Goal: Browse casually

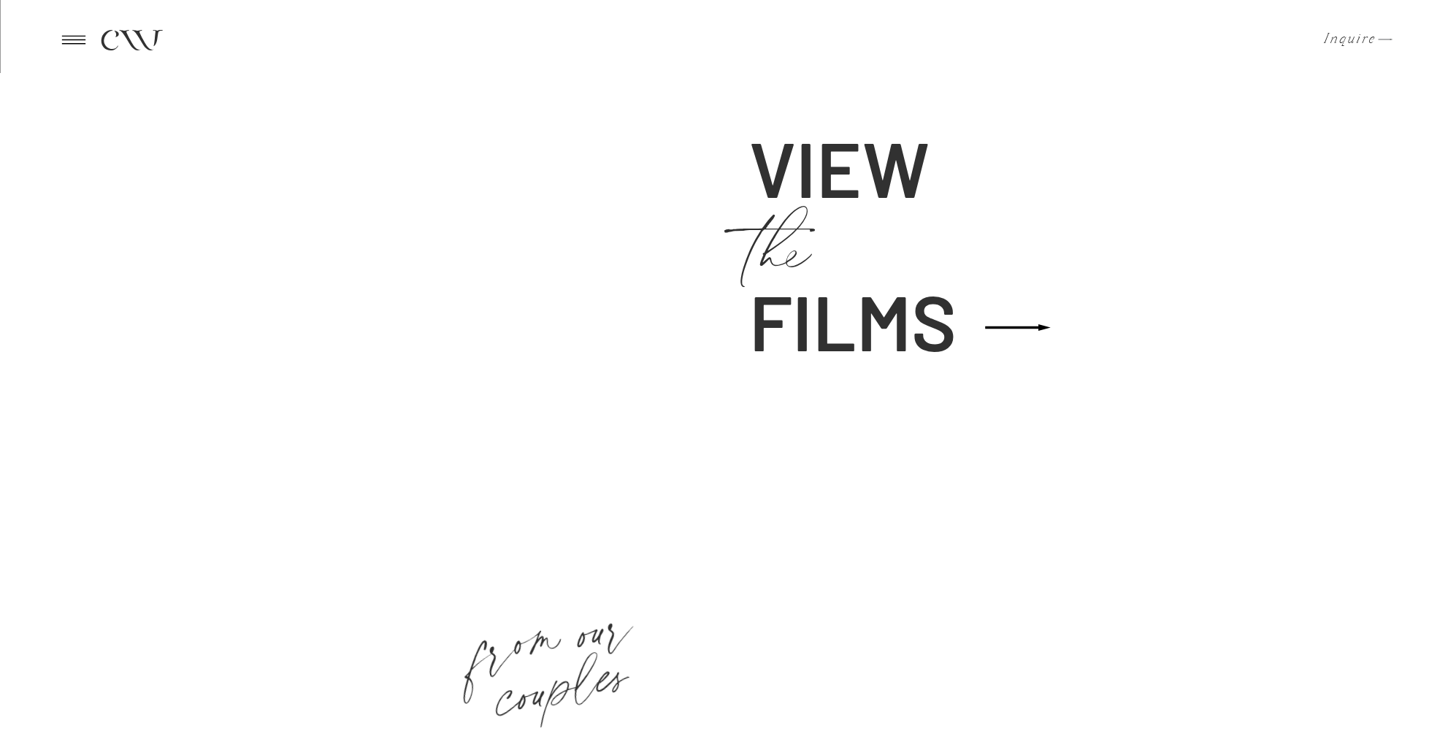
scroll to position [2538, 0]
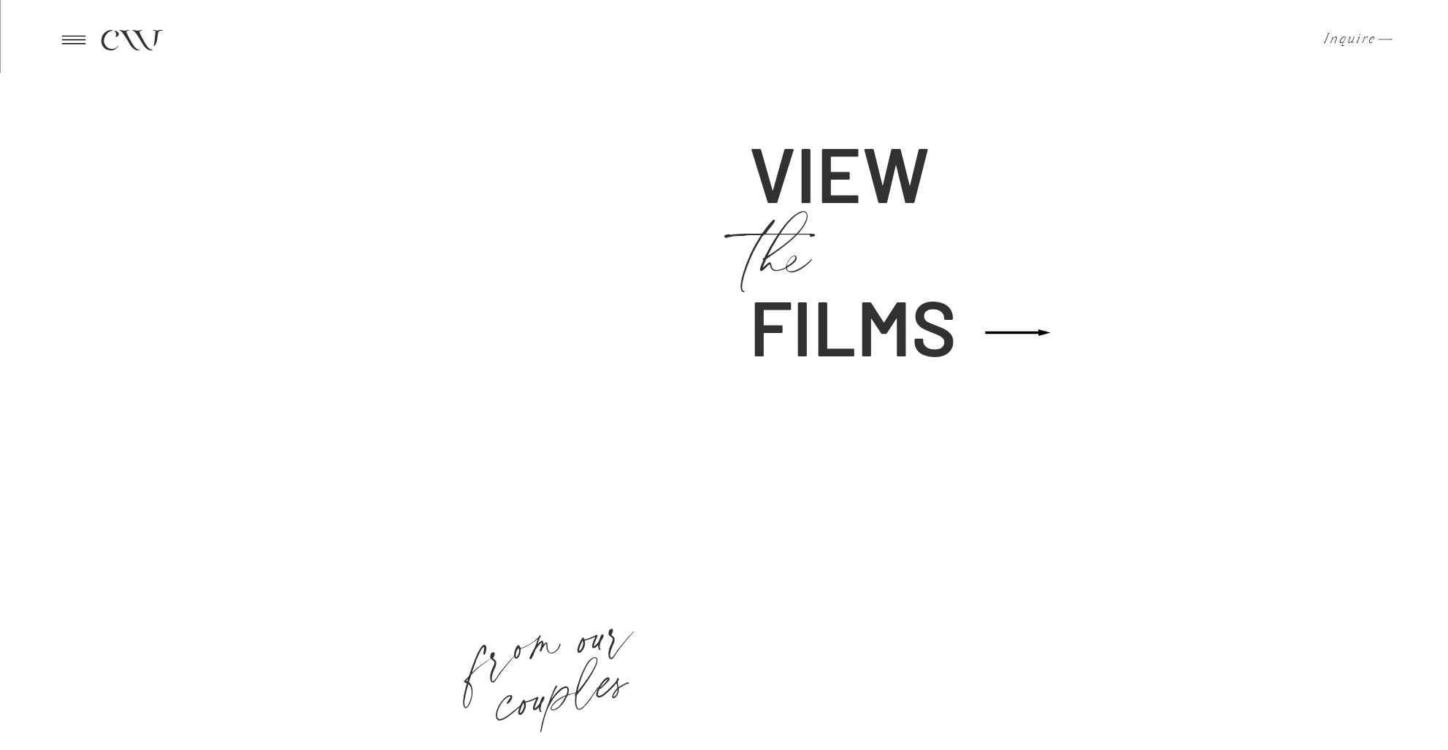
click at [835, 309] on h1 "the" at bounding box center [815, 276] width 132 height 269
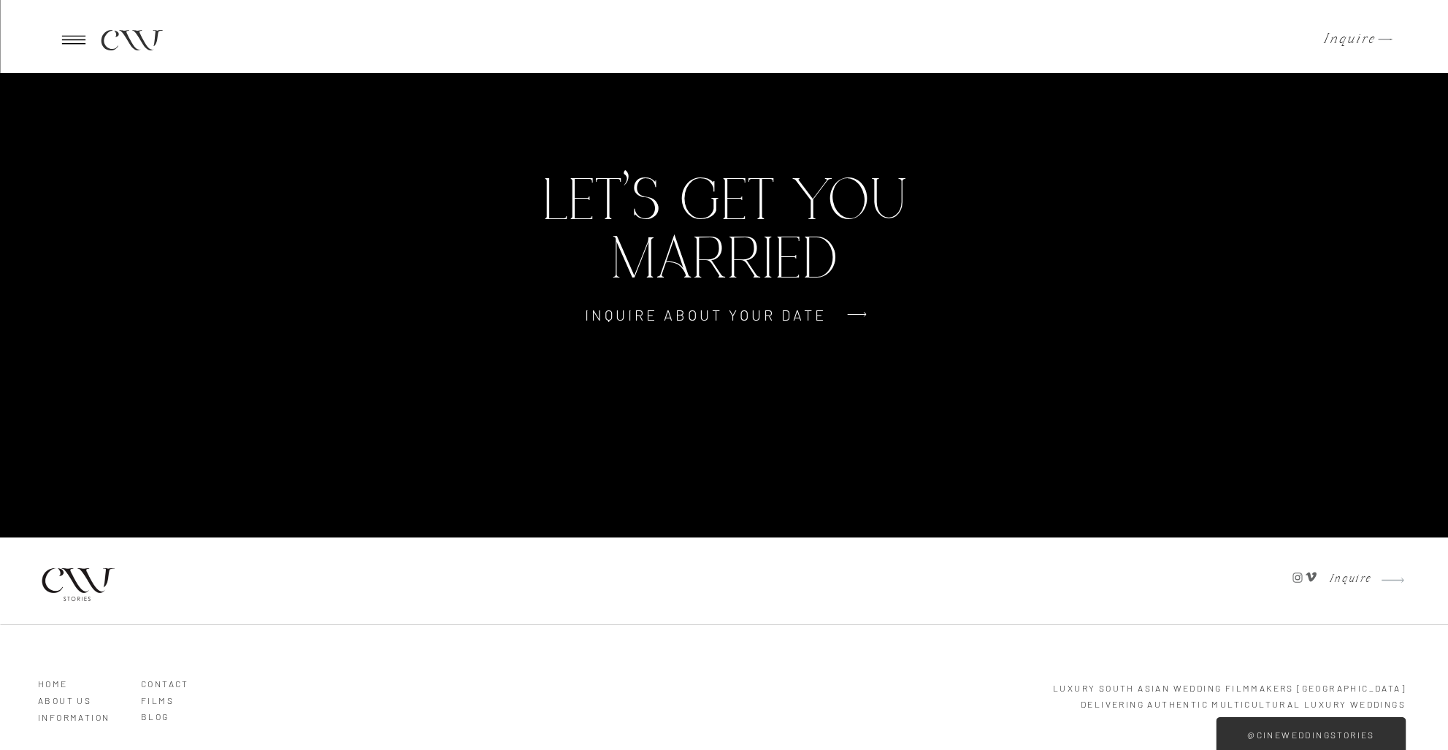
scroll to position [3291, 0]
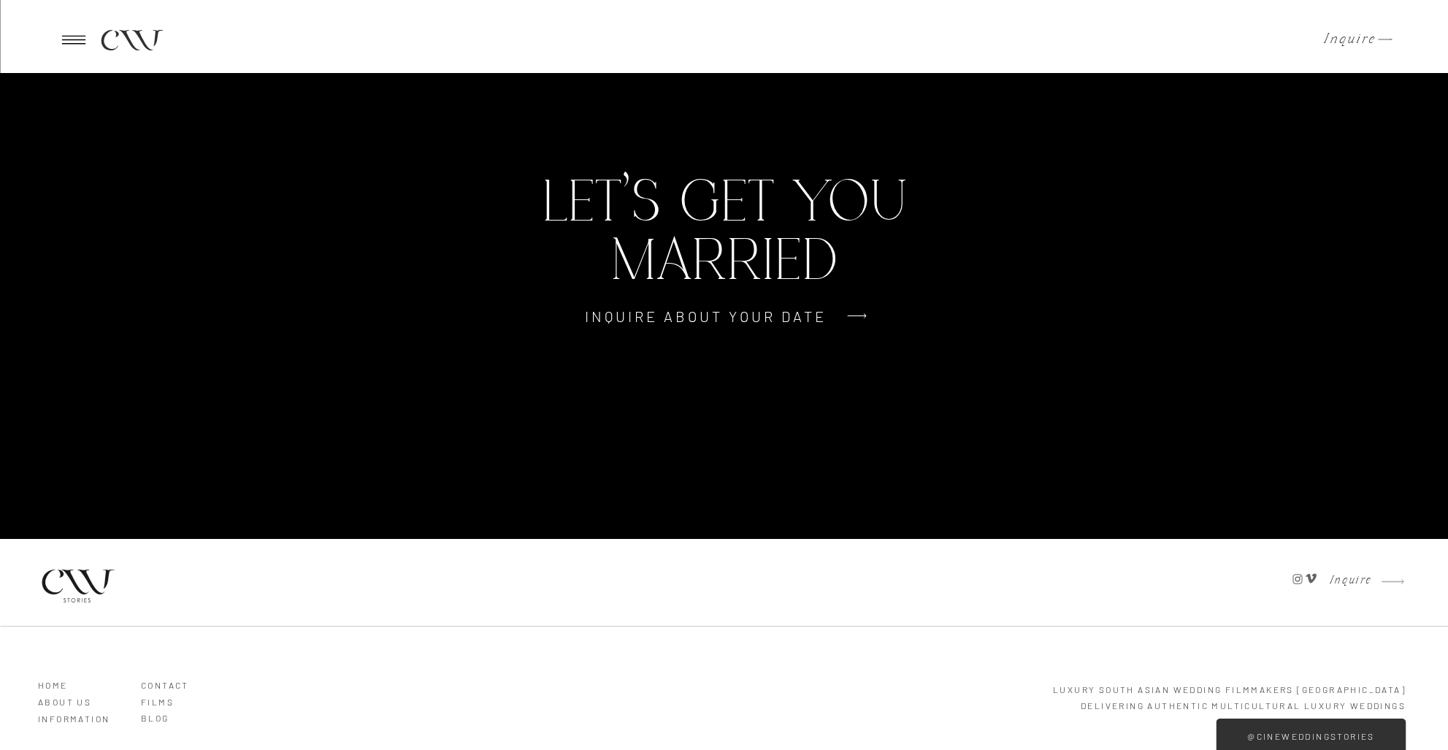
click at [1309, 582] on icon at bounding box center [1310, 578] width 11 height 9
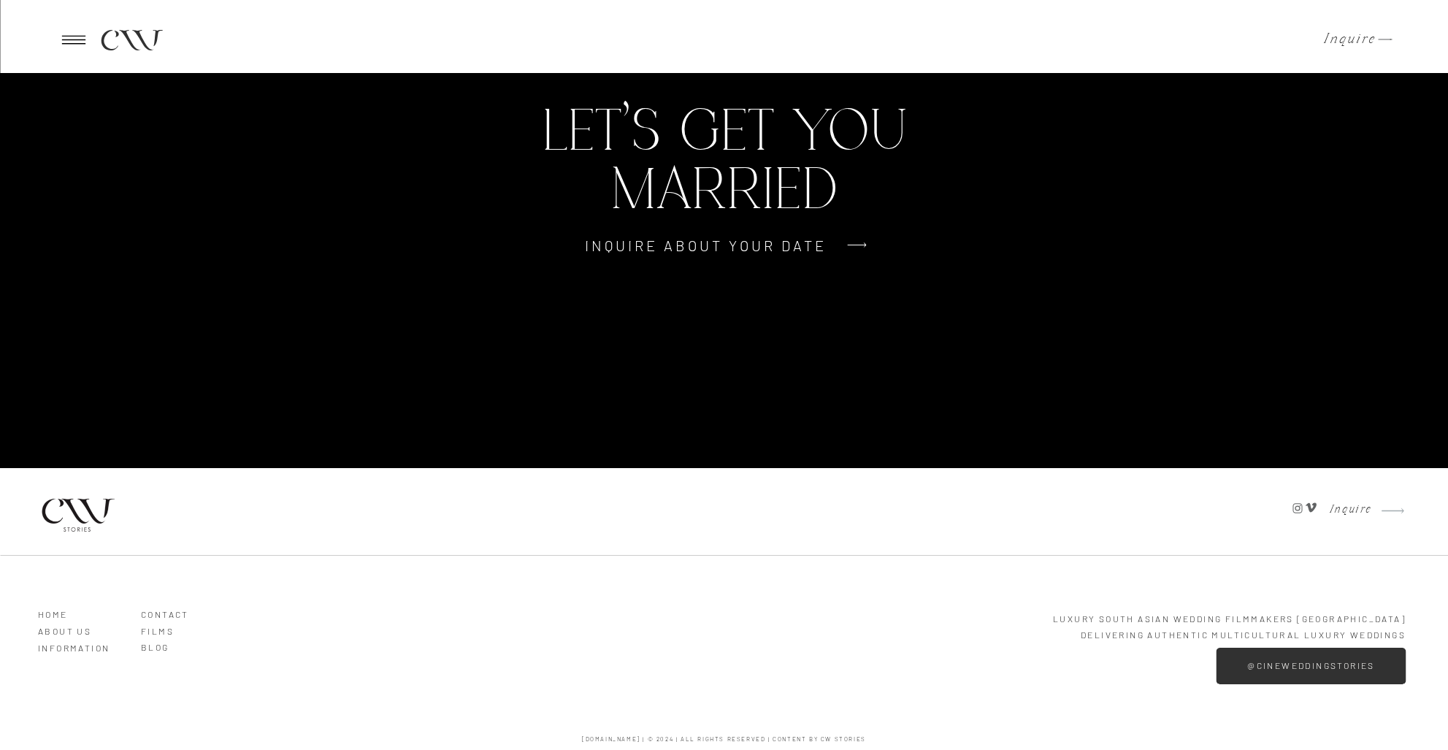
scroll to position [3352, 0]
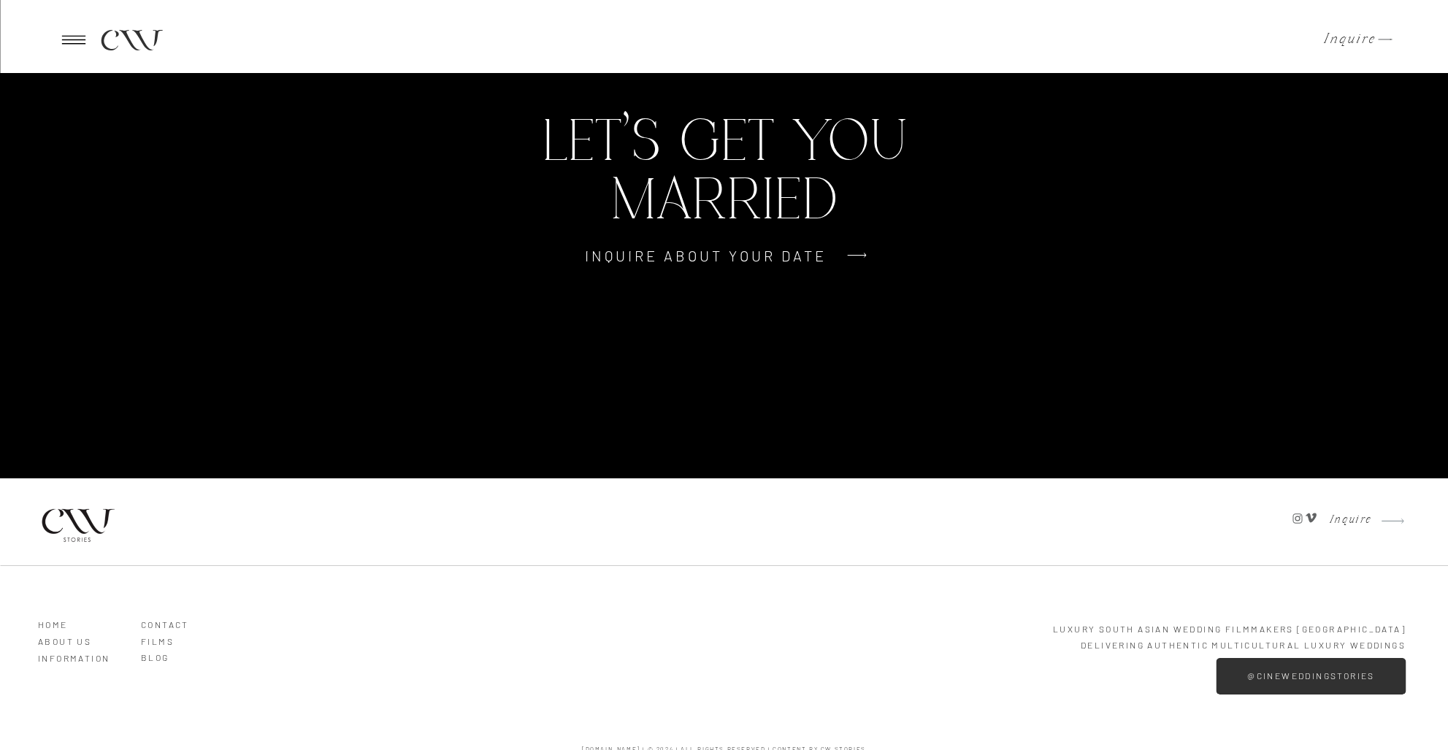
click at [1313, 517] on icon at bounding box center [1310, 517] width 11 height 9
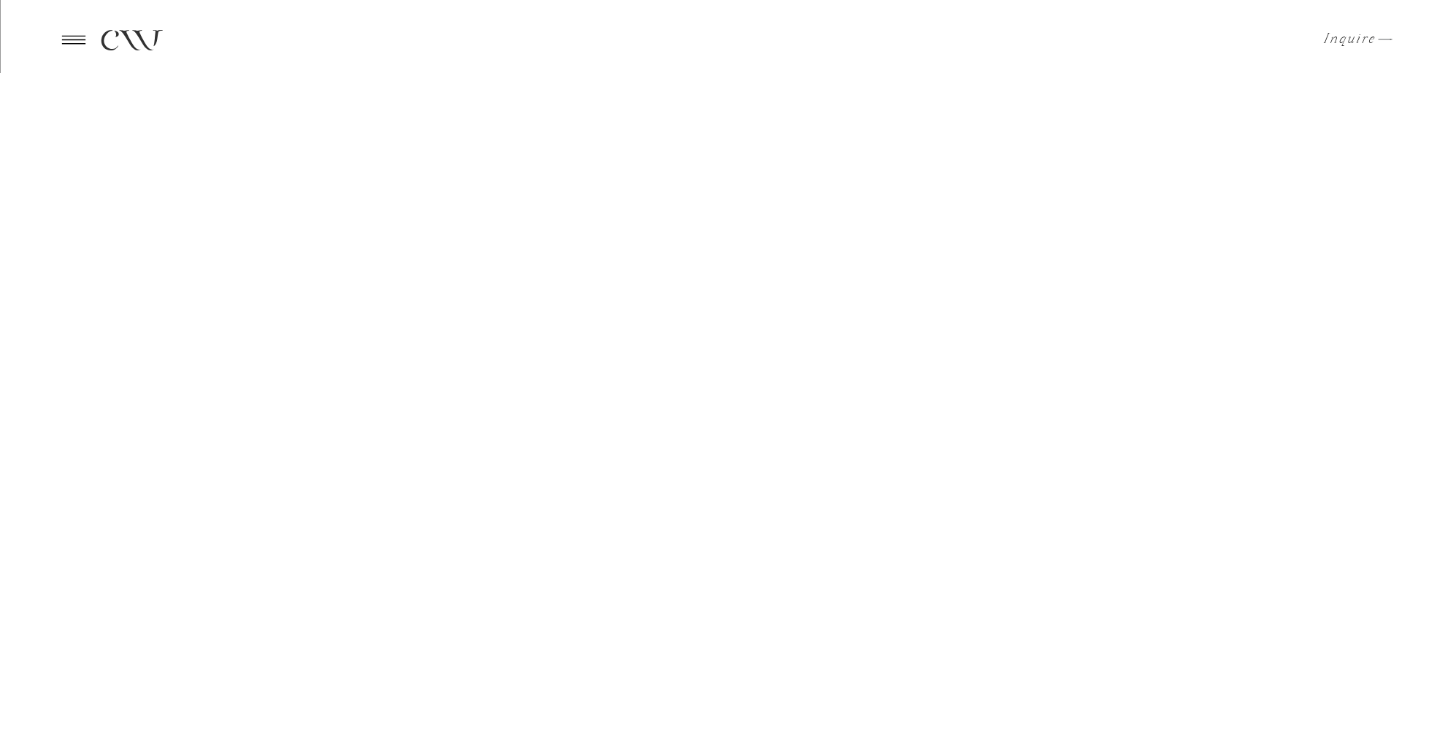
scroll to position [2538, 0]
